Goal: Transaction & Acquisition: Obtain resource

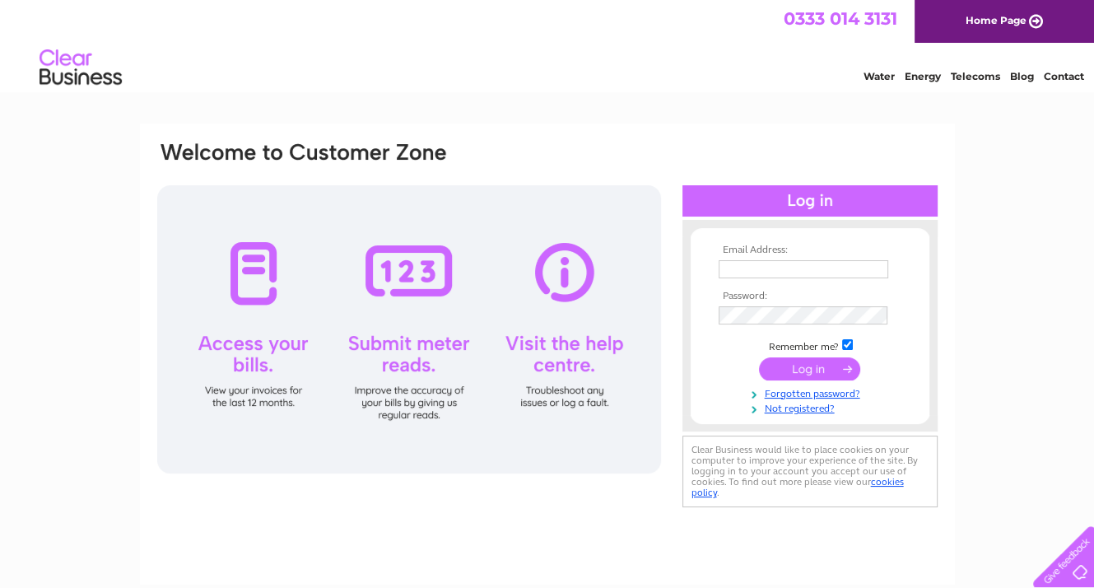
type input "accounts@catchfishandchips.co.uk"
click at [808, 365] on input "submit" at bounding box center [809, 368] width 101 height 23
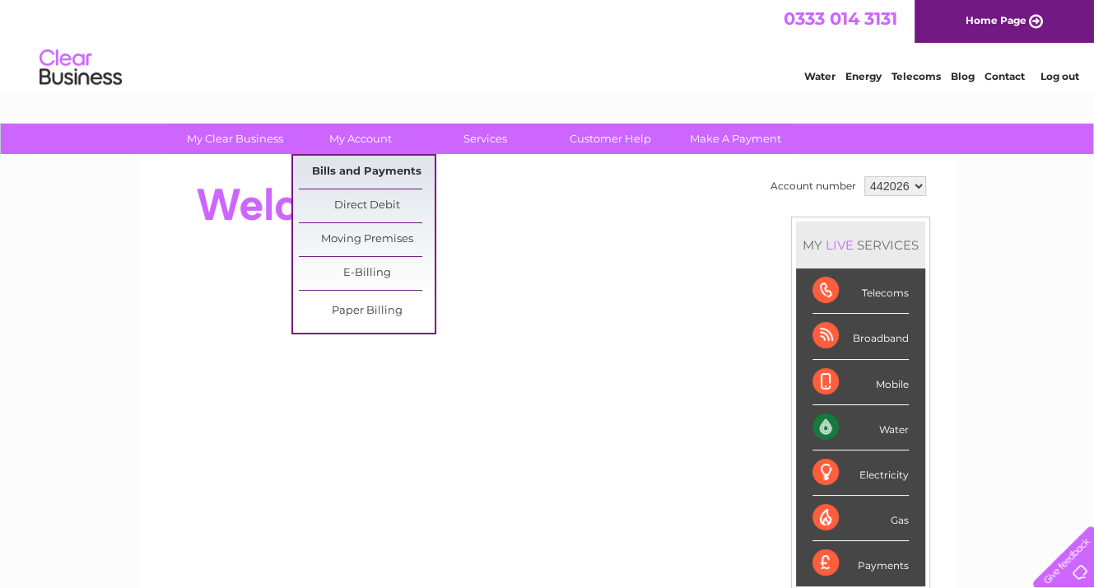
click at [337, 171] on link "Bills and Payments" at bounding box center [367, 172] width 136 height 33
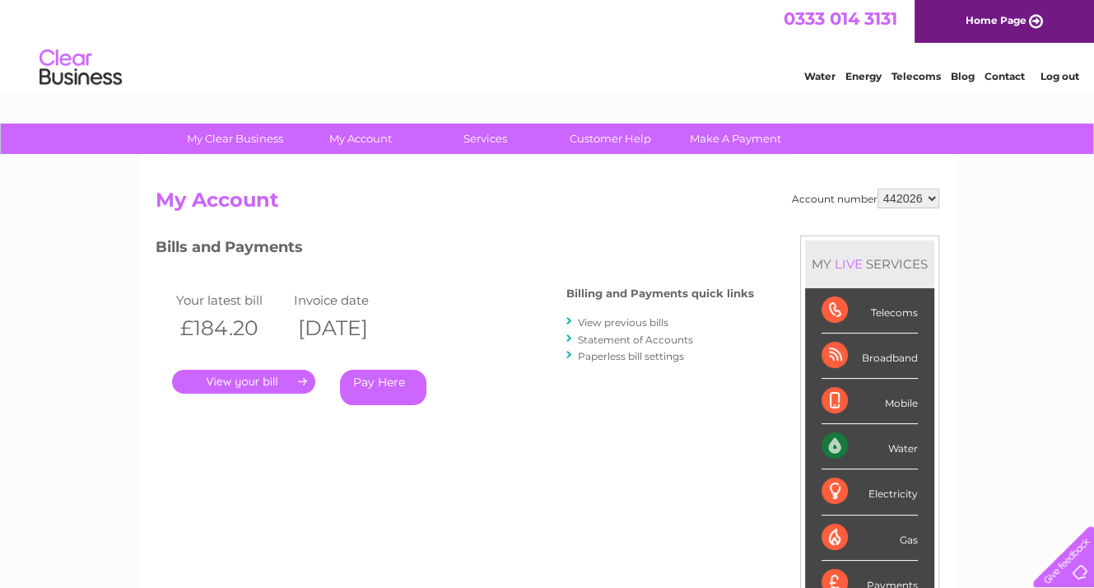
click at [609, 319] on link "View previous bills" at bounding box center [623, 322] width 91 height 12
click at [237, 384] on link "." at bounding box center [243, 381] width 143 height 24
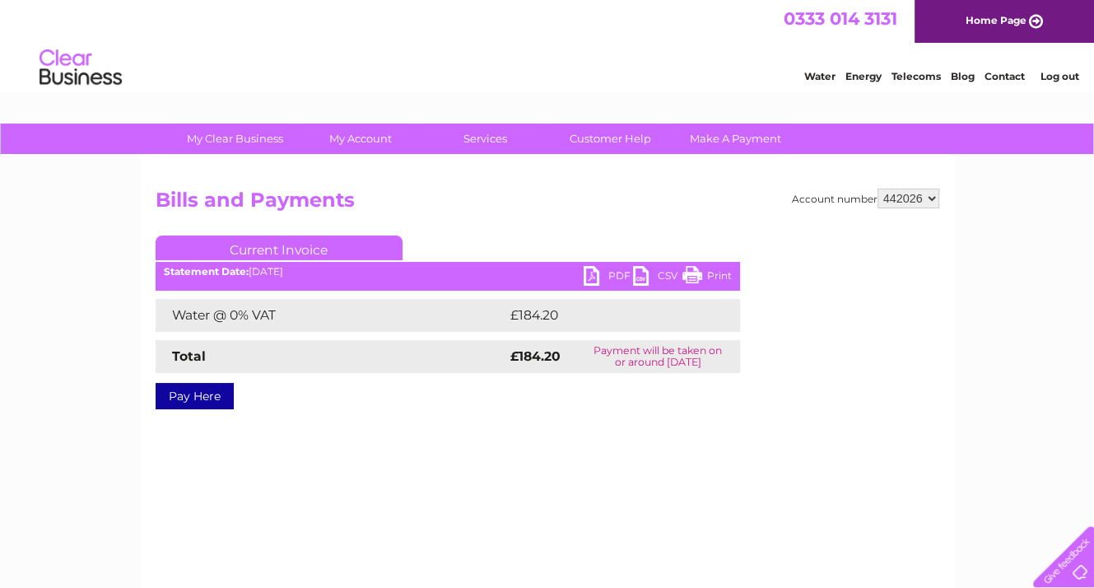
click at [607, 271] on link "PDF" at bounding box center [607, 278] width 49 height 24
click at [931, 195] on select "442026 900703 900704 921711 985880" at bounding box center [908, 198] width 62 height 20
select select "900703"
click at [877, 188] on select "442026 900703 900704 921711 985880" at bounding box center [908, 198] width 62 height 20
click at [589, 274] on link "PDF" at bounding box center [607, 278] width 49 height 24
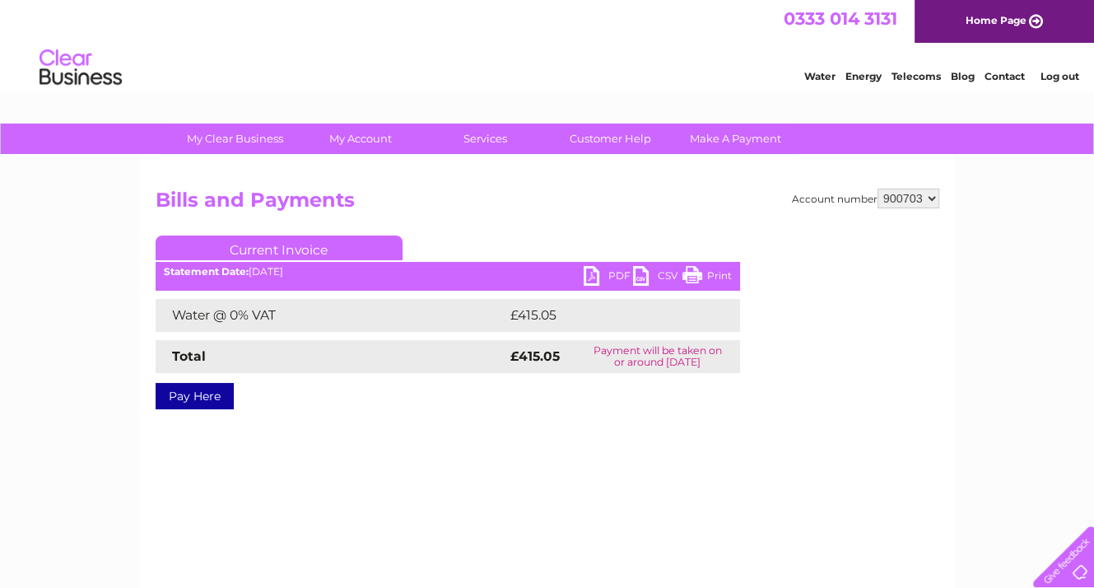
click at [931, 198] on select "442026 900703 900704 921711 985880" at bounding box center [908, 198] width 62 height 20
select select "900704"
click at [877, 188] on select "442026 900703 900704 921711 985880" at bounding box center [908, 198] width 62 height 20
click at [598, 275] on link "PDF" at bounding box center [607, 278] width 49 height 24
click at [932, 197] on select "442026 900703 900704 921711 985880" at bounding box center [908, 198] width 62 height 20
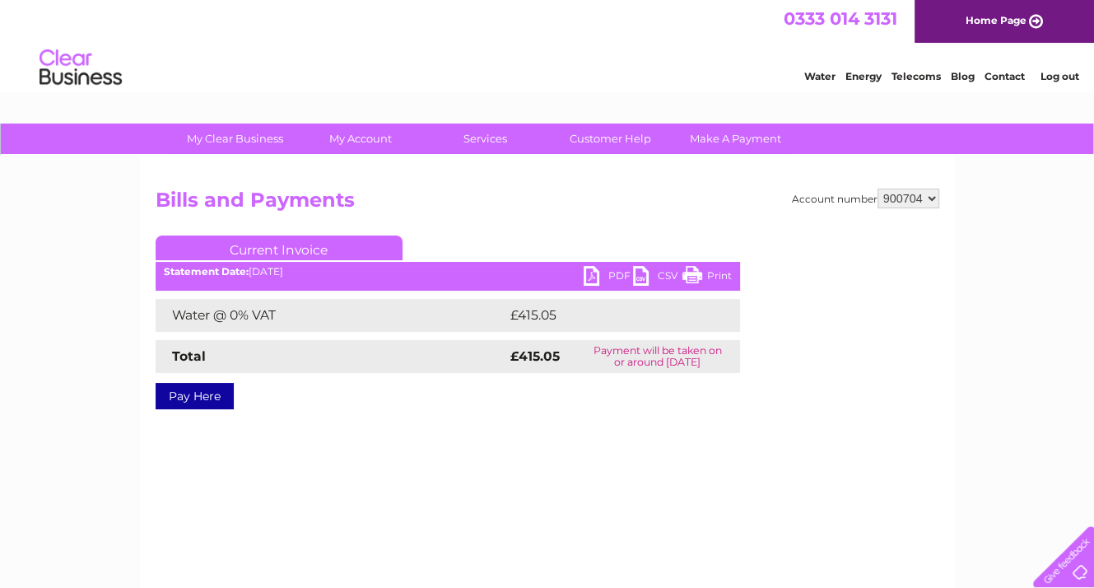
select select "921711"
click at [877, 188] on select "442026 900703 900704 921711 985880" at bounding box center [908, 198] width 62 height 20
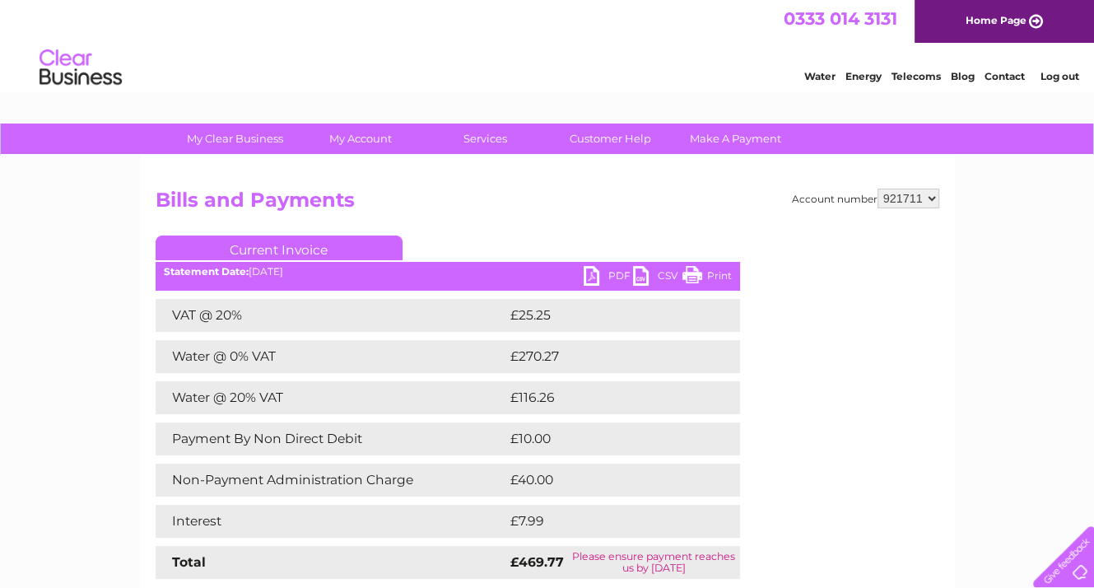
click at [598, 271] on link "PDF" at bounding box center [607, 278] width 49 height 24
click at [930, 201] on select "442026 900703 900704 921711 985880" at bounding box center [908, 198] width 62 height 20
select select "985880"
click at [877, 188] on select "442026 900703 900704 921711 985880" at bounding box center [908, 198] width 62 height 20
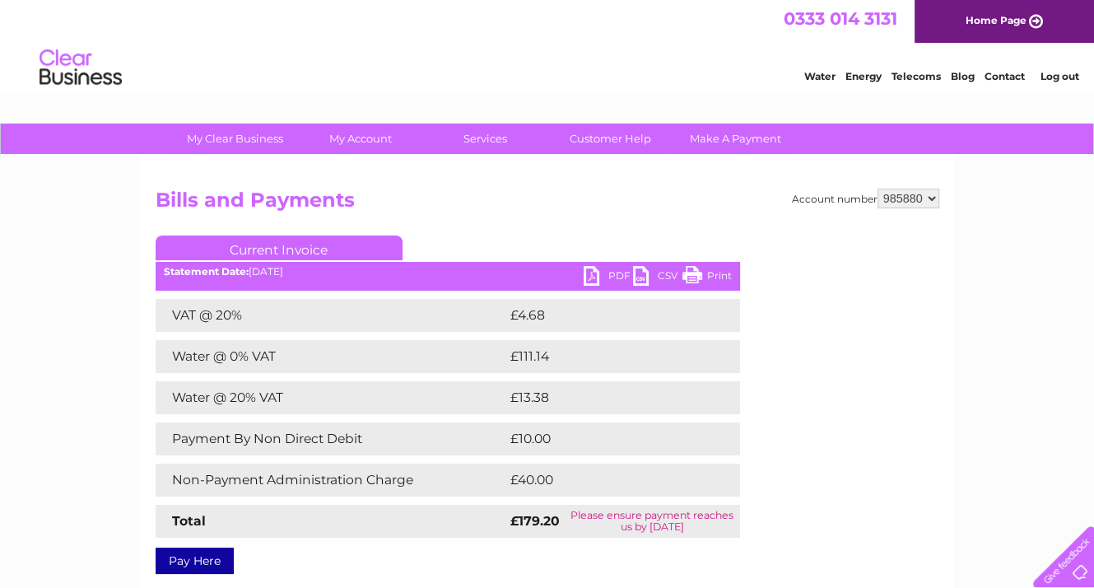
click at [593, 274] on link "PDF" at bounding box center [607, 278] width 49 height 24
click at [933, 198] on select "442026 900703 900704 921711 985880" at bounding box center [908, 198] width 62 height 20
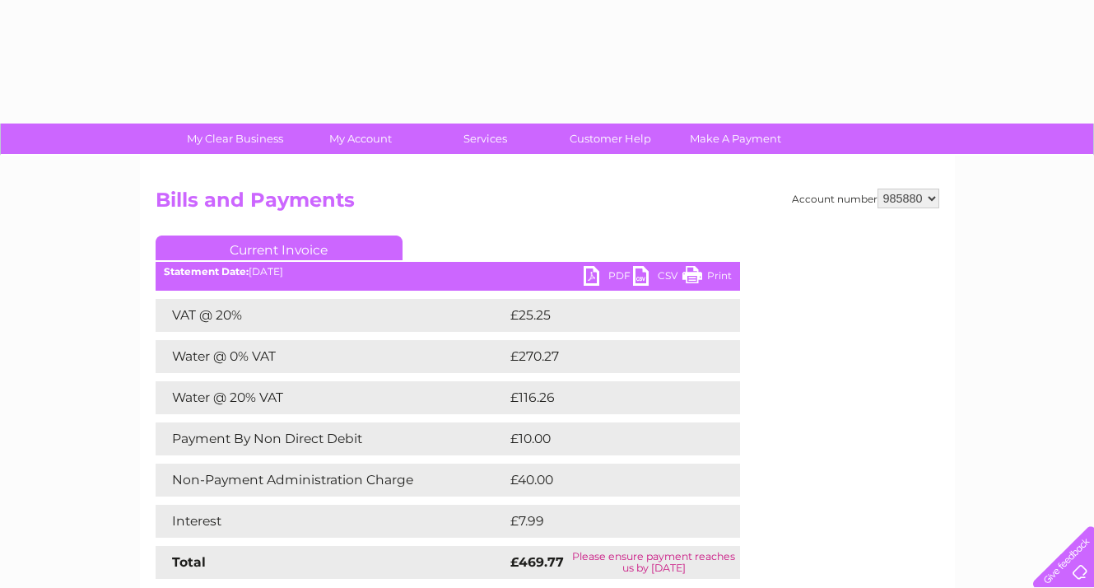
select select "985880"
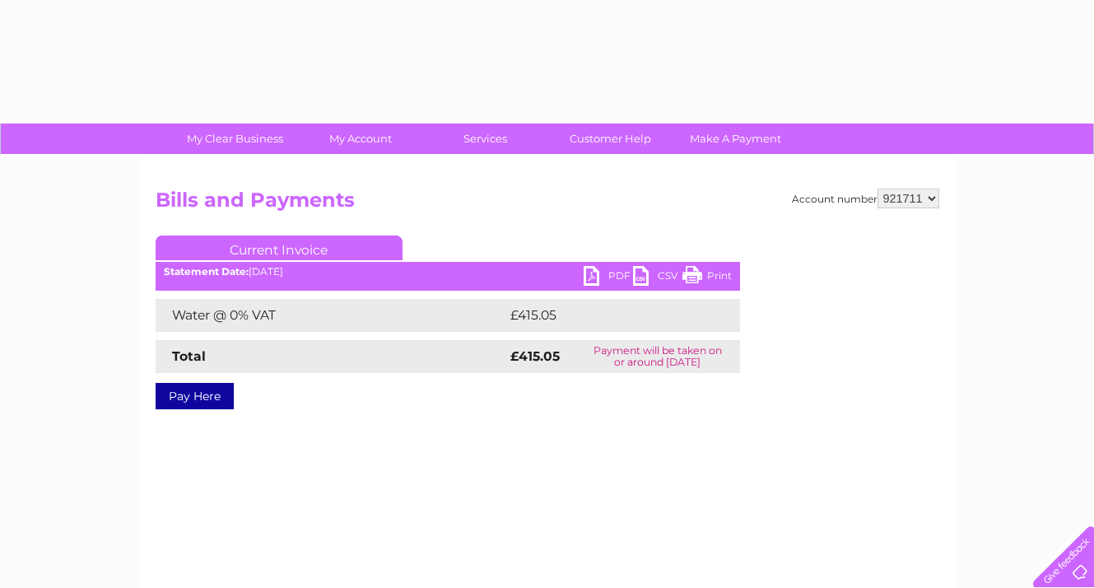
select select "921711"
select select "900703"
